Goal: Check status: Check status

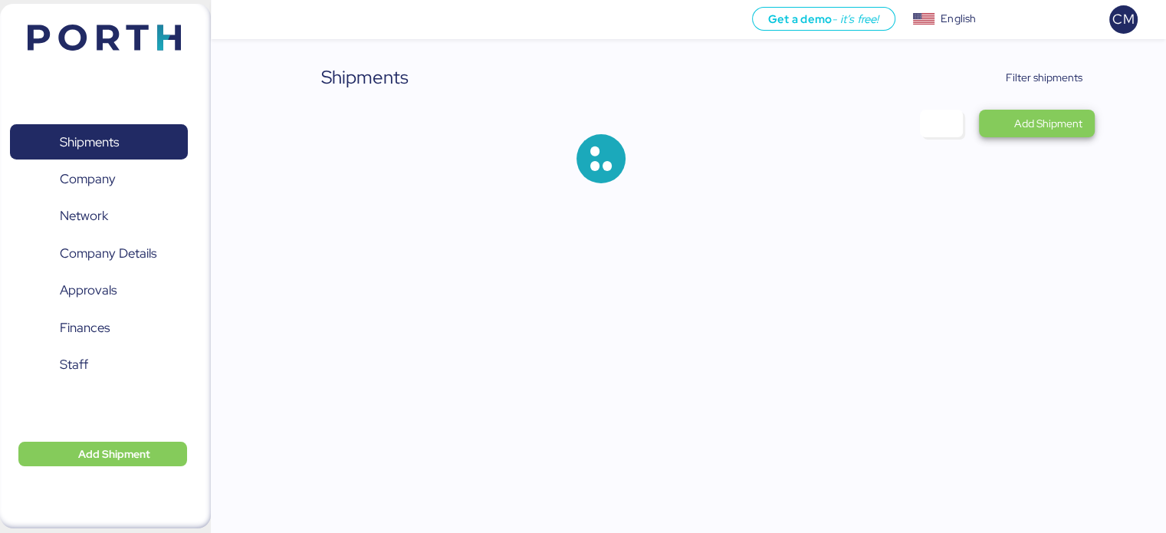
click at [1078, 111] on span "Add Shipment" at bounding box center [1037, 124] width 116 height 28
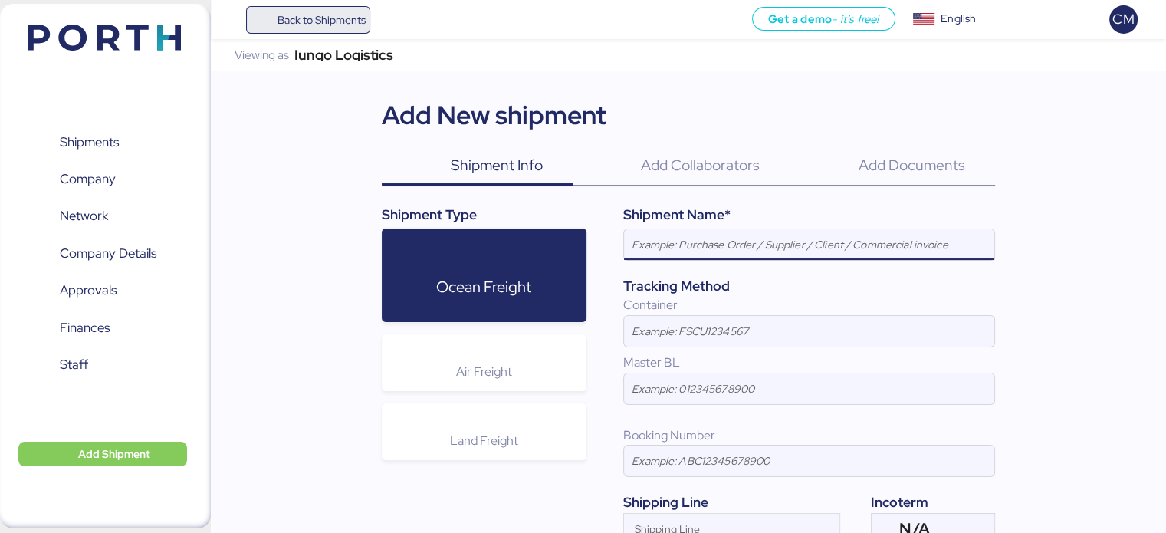
click at [279, 18] on span "Back to Shipments" at bounding box center [321, 20] width 88 height 18
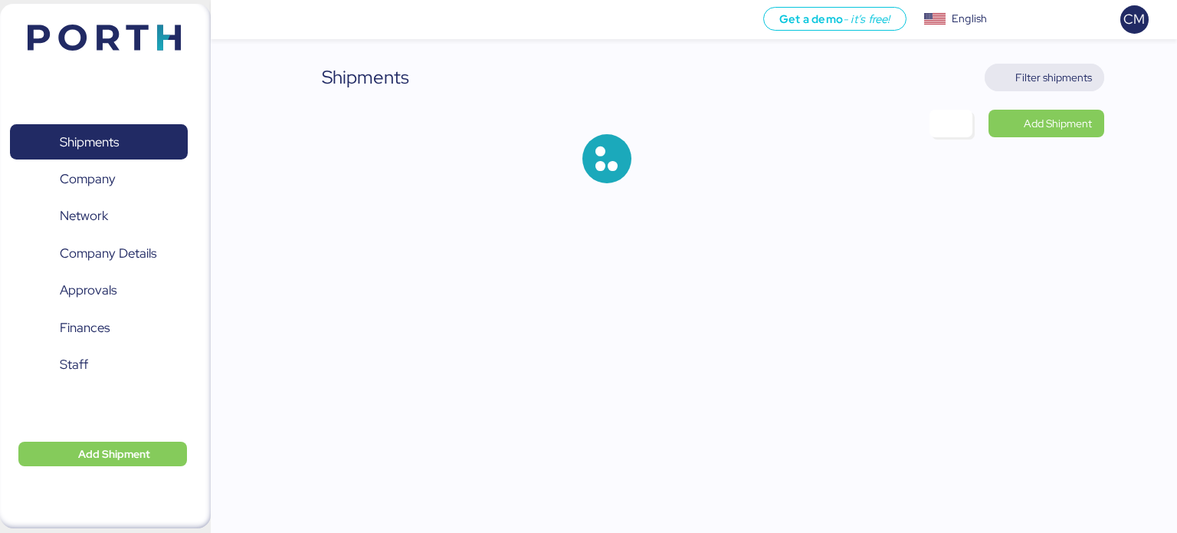
click at [1059, 76] on span "Filter shipments" at bounding box center [1054, 77] width 77 height 18
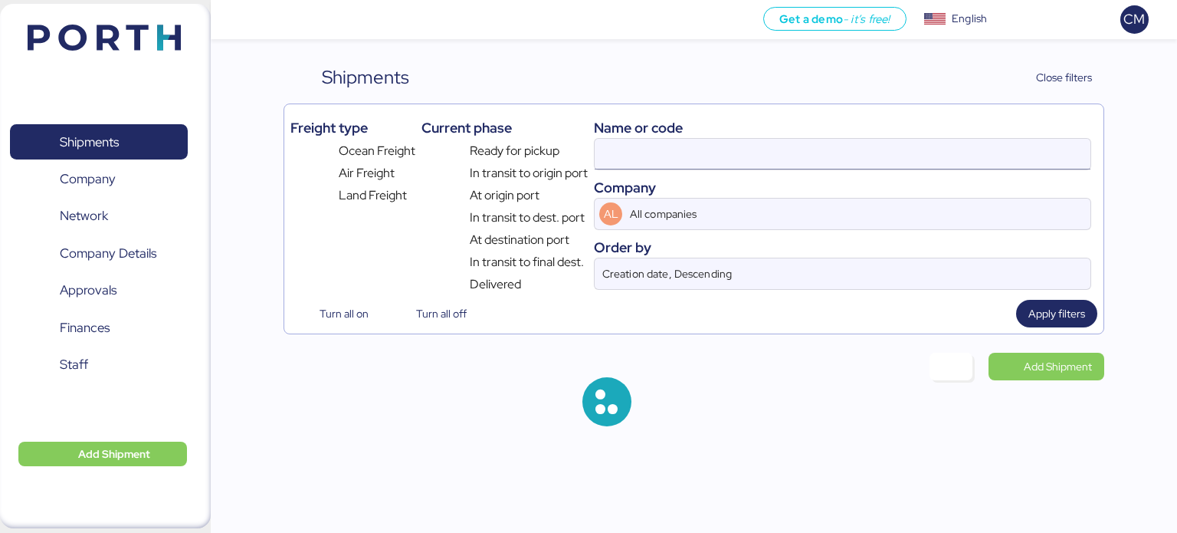
click at [699, 156] on input at bounding box center [843, 154] width 496 height 31
paste input "O0052268"
type input "O0050416"
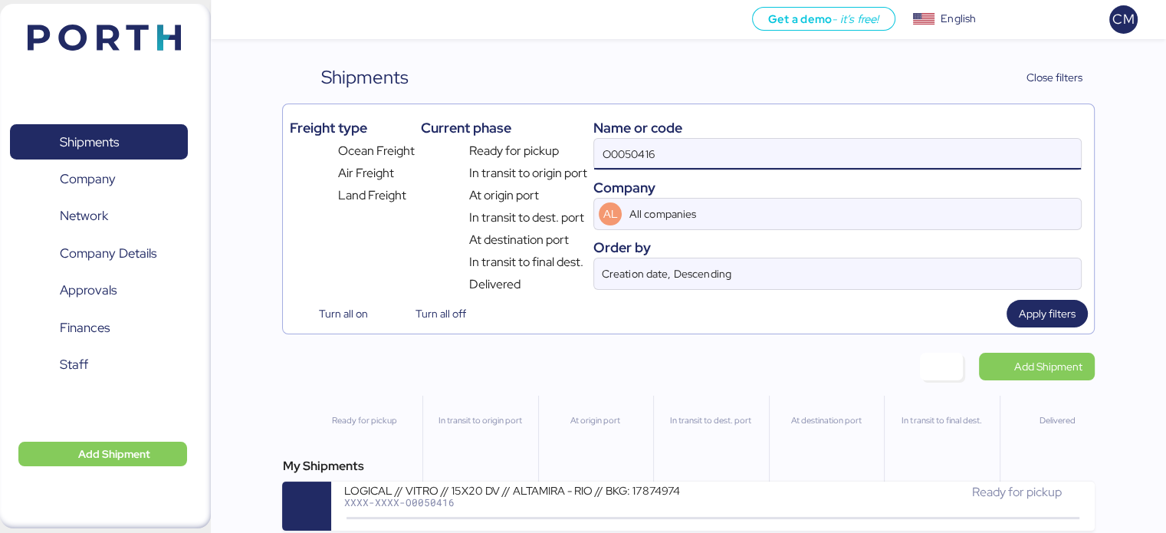
click at [671, 159] on input "O0050416" at bounding box center [837, 154] width 486 height 31
paste input "O0052268"
type input "O0052268"
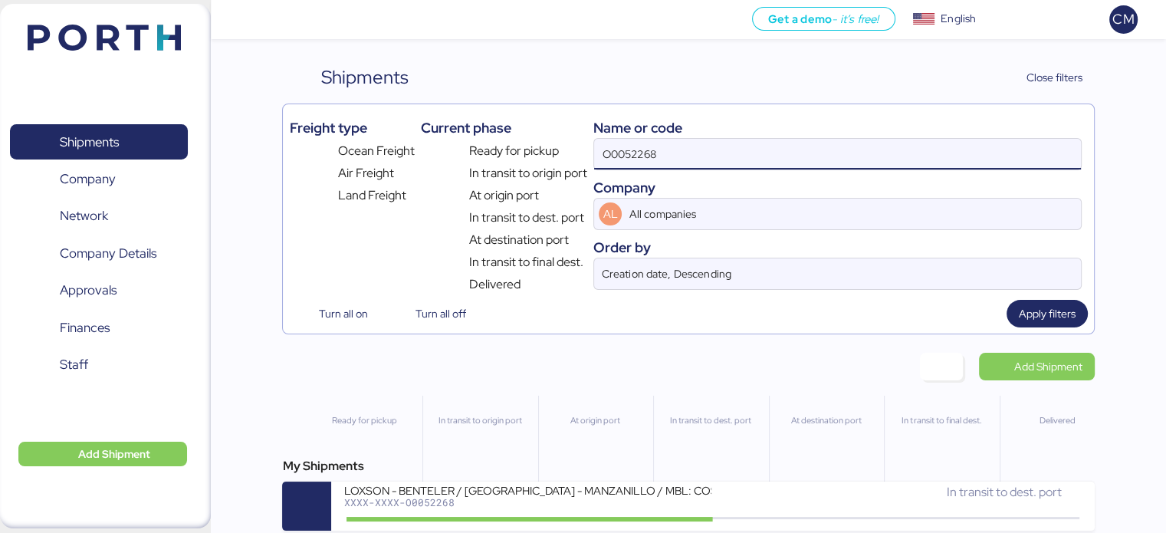
scroll to position [12, 0]
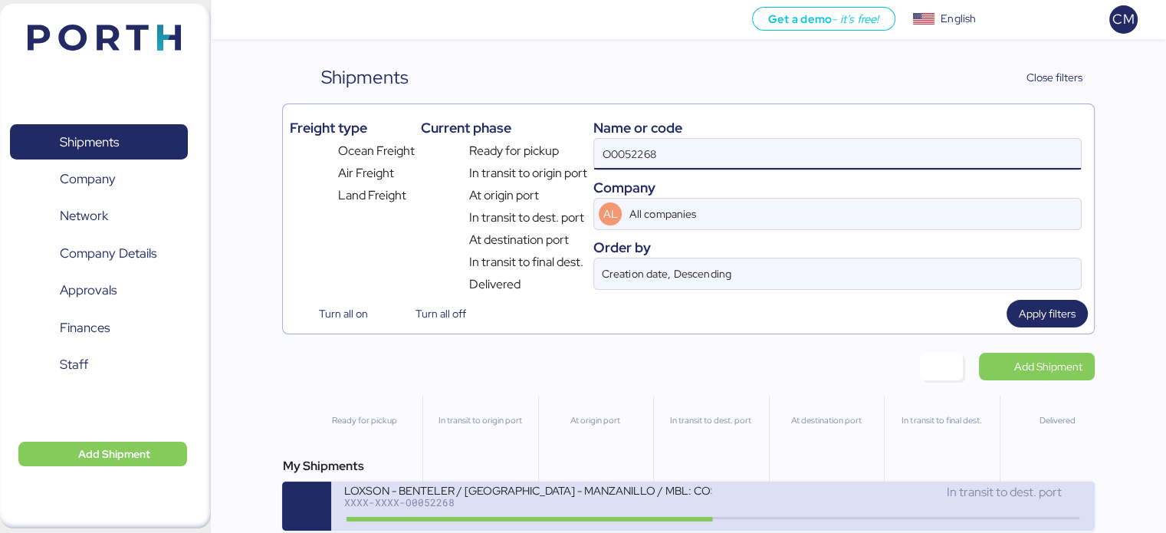
click at [469, 484] on div "LOXSON - BENTELER / [GEOGRAPHIC_DATA] - MANZANILLO / MBL: COSU6430960440 - HBL:…" at bounding box center [527, 489] width 368 height 13
